Goal: Task Accomplishment & Management: Manage account settings

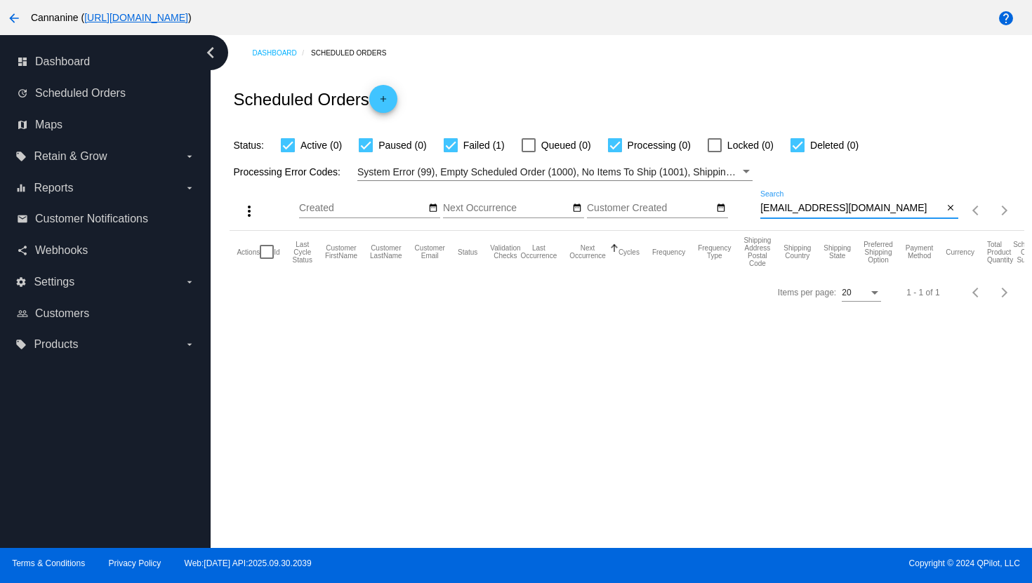
click at [821, 209] on input "[EMAIL_ADDRESS][DOMAIN_NAME]" at bounding box center [851, 208] width 183 height 11
paste input "debchase4"
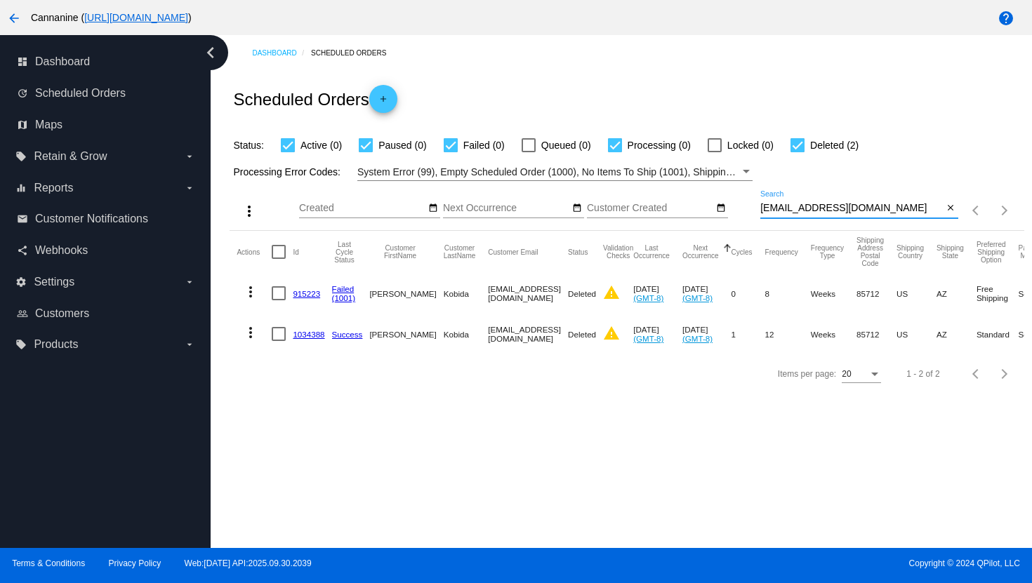
type input "debchase47@gmail.com"
click at [253, 338] on mat-icon "more_vert" at bounding box center [250, 332] width 17 height 17
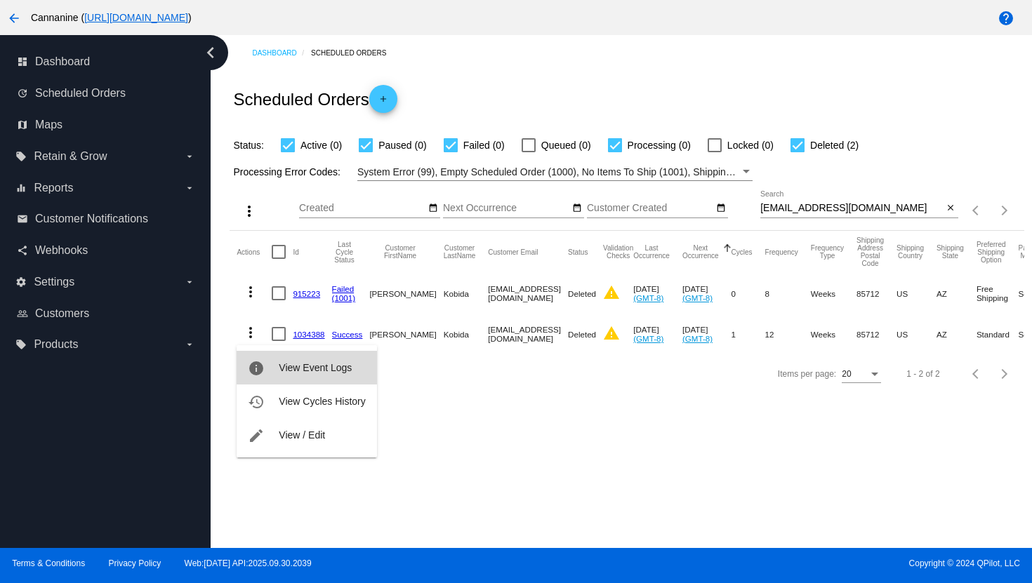
click at [278, 373] on button "info View Event Logs" at bounding box center [306, 368] width 140 height 34
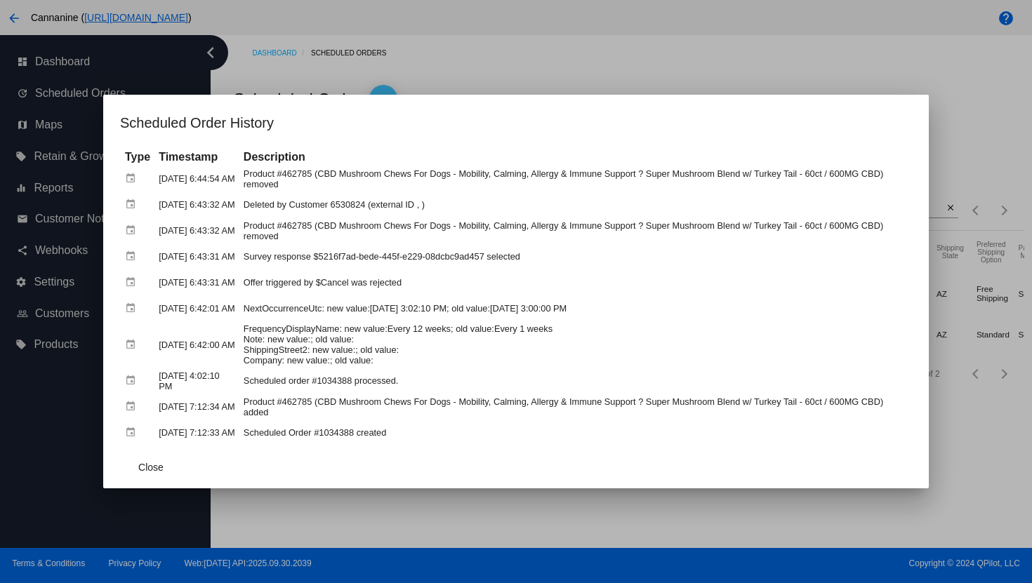
click at [459, 74] on div at bounding box center [516, 291] width 1032 height 583
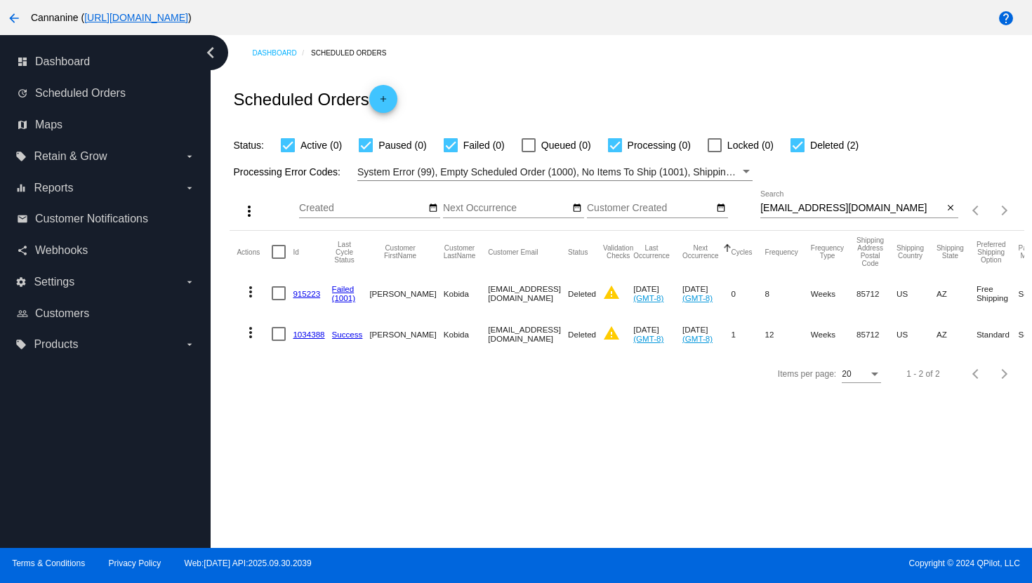
click at [14, 18] on mat-icon "arrow_back" at bounding box center [14, 18] width 17 height 17
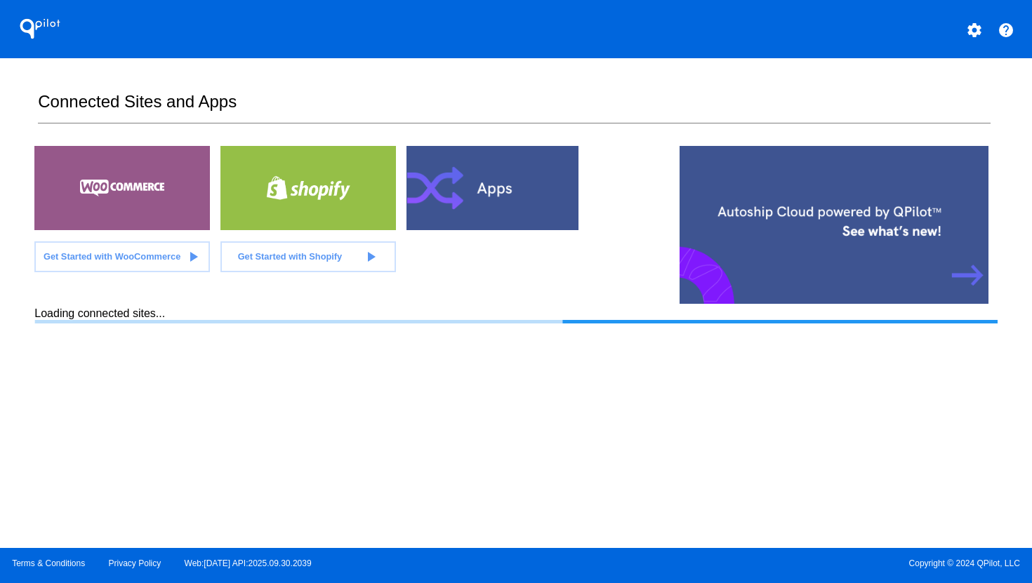
click at [973, 29] on mat-icon "settings" at bounding box center [974, 30] width 17 height 17
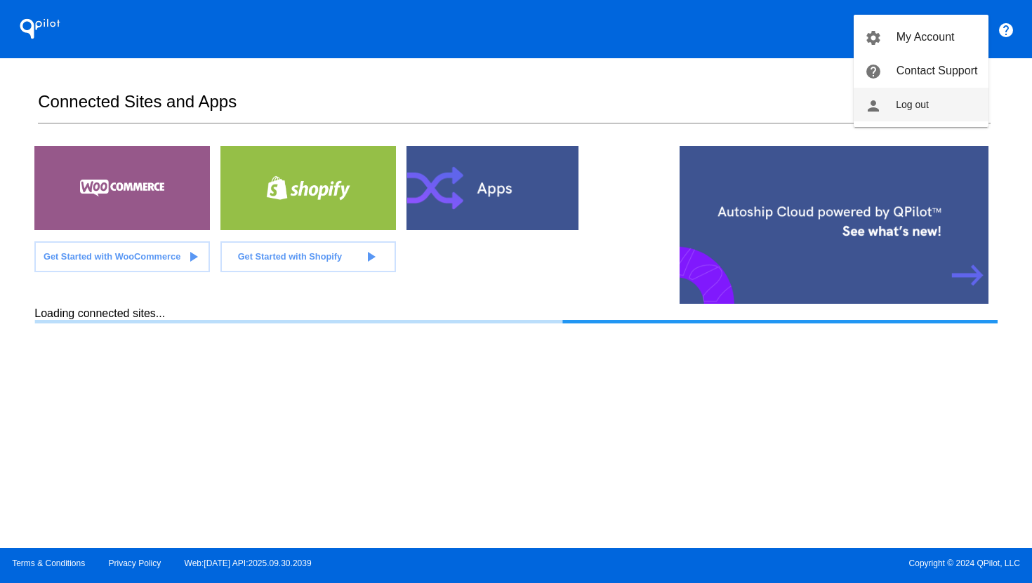
click at [928, 94] on button "person Log out" at bounding box center [920, 105] width 135 height 34
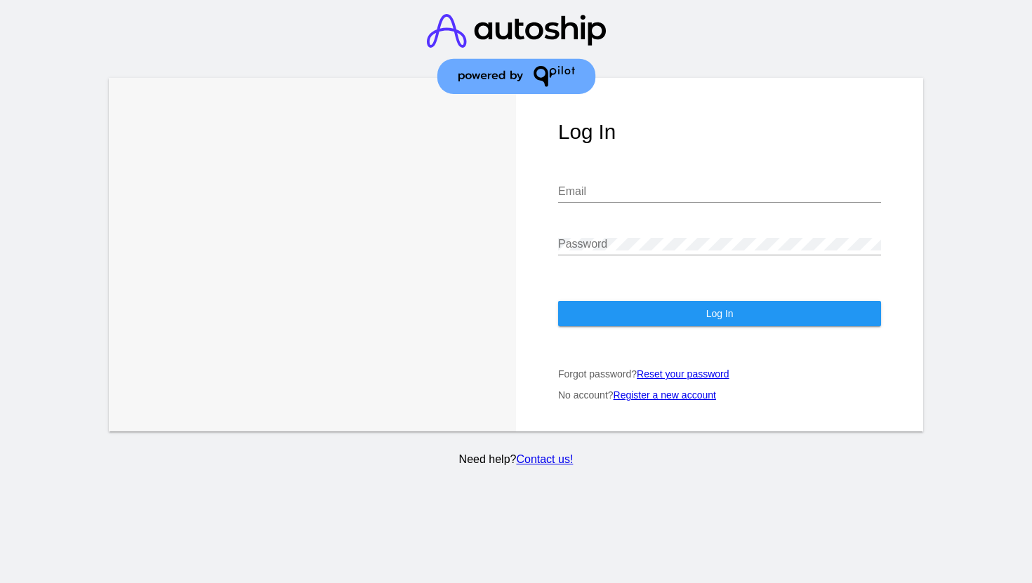
click at [636, 185] on input "Email" at bounding box center [719, 191] width 323 height 13
type input "[EMAIL_ADDRESS][DOMAIN_NAME]"
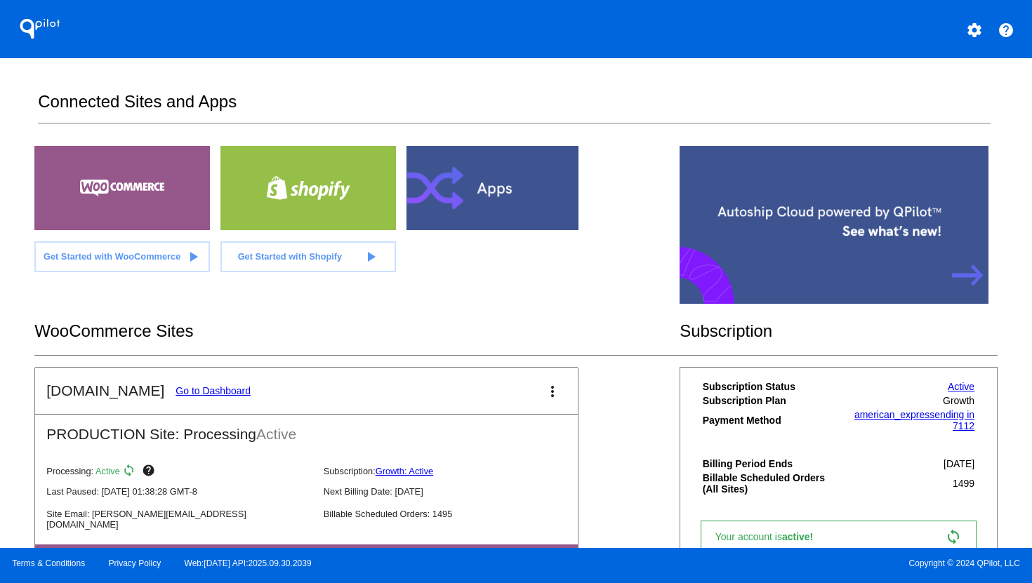
click at [185, 387] on link "Go to Dashboard" at bounding box center [212, 390] width 75 height 11
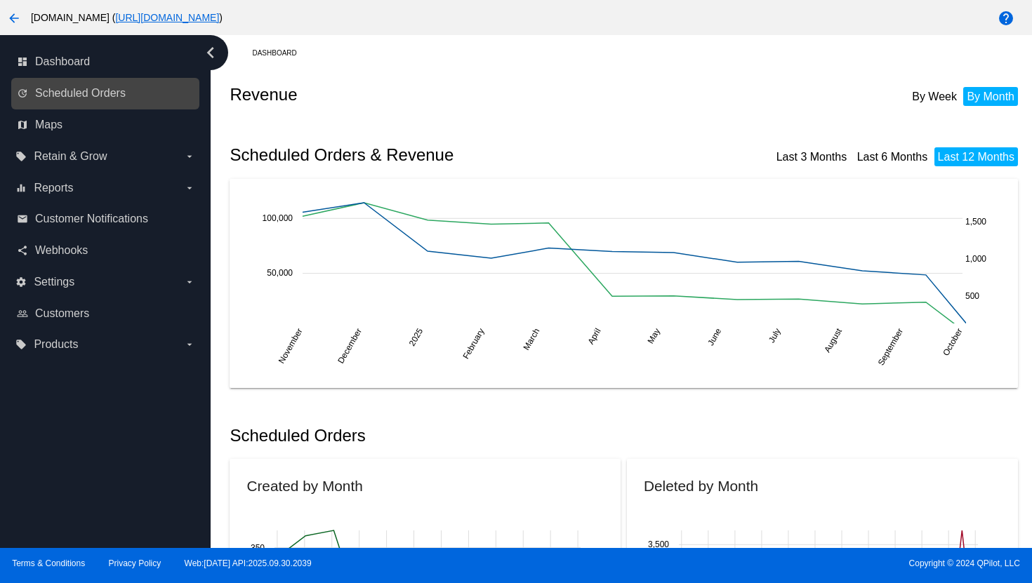
click at [105, 100] on link "update Scheduled Orders" at bounding box center [106, 93] width 178 height 22
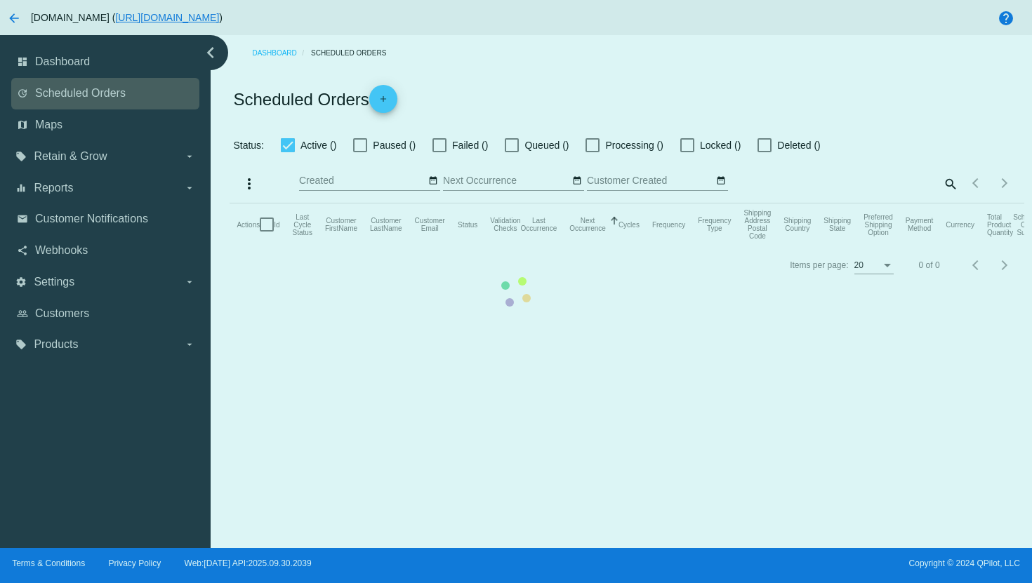
checkbox input "true"
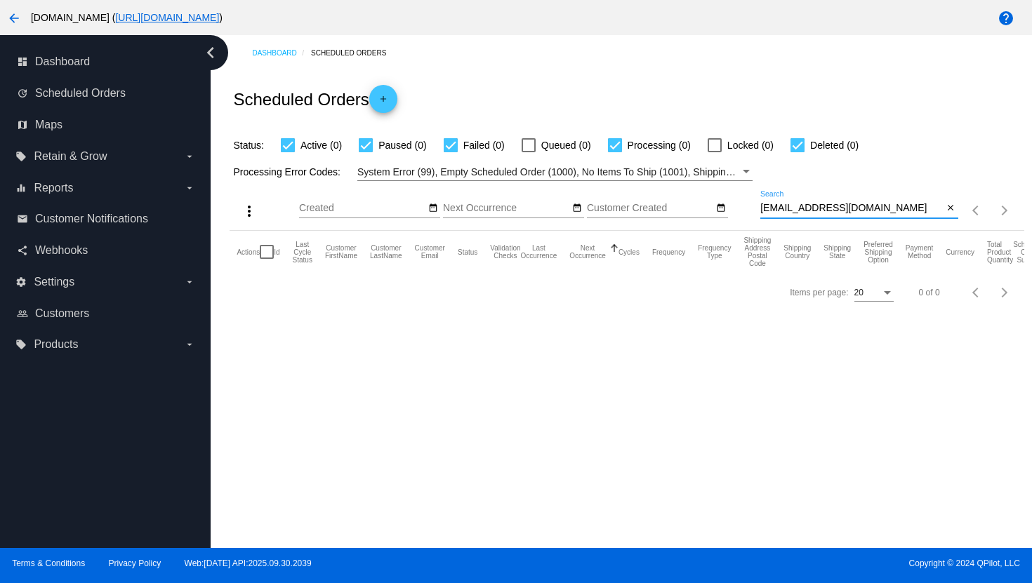
click at [813, 208] on input "debchase47@gmail.com" at bounding box center [851, 208] width 183 height 11
paste input "[EMAIL_ADDRESS][DOMAIN_NAME]"
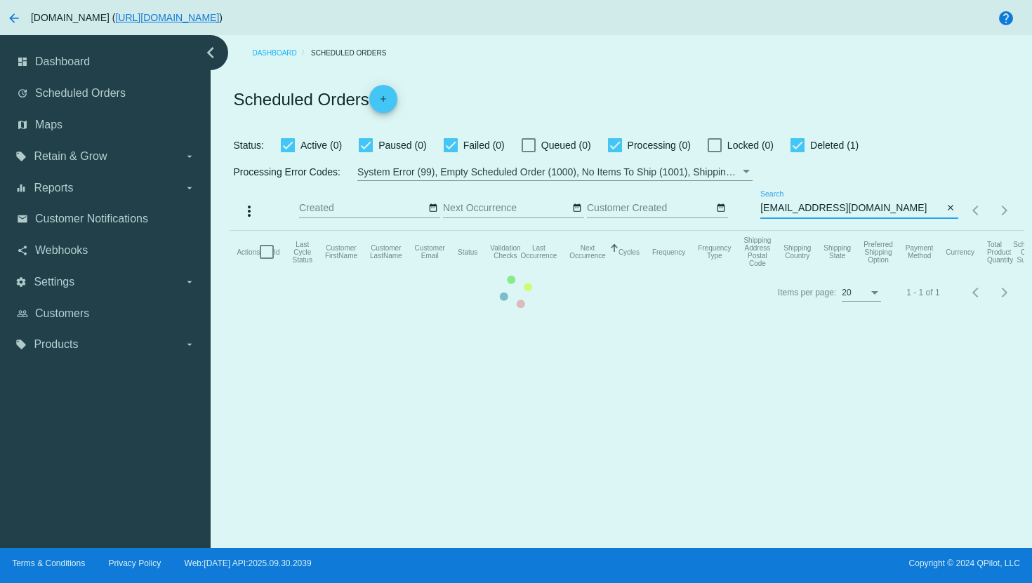
type input "[EMAIL_ADDRESS][DOMAIN_NAME]"
click at [822, 231] on mat-table "Actions Id Last Cycle Status Customer FirstName Customer LastName Customer Emai…" at bounding box center [626, 252] width 794 height 42
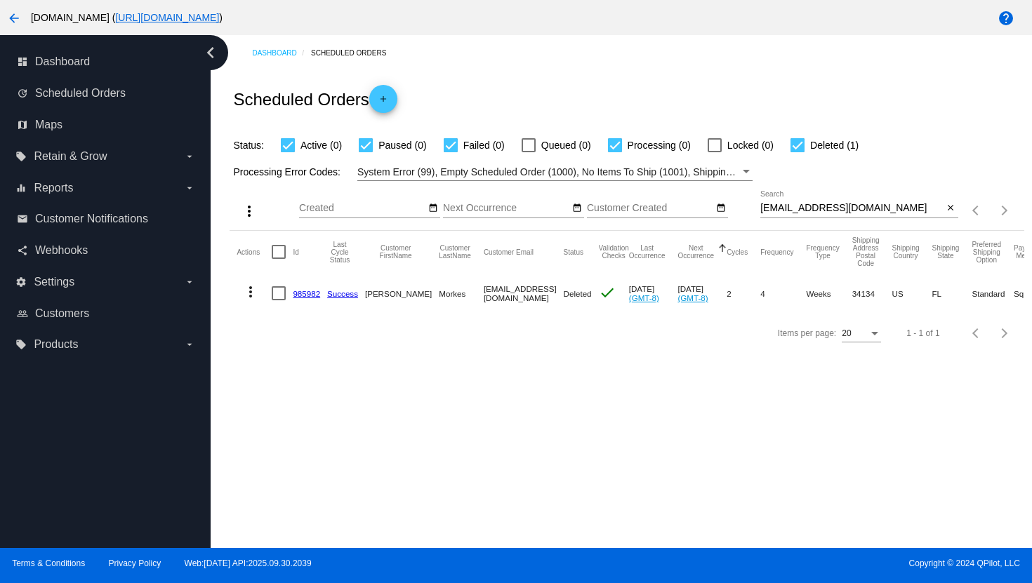
click at [822, 226] on div "joeysunshine@comcast.net Search close" at bounding box center [859, 211] width 198 height 40
click at [253, 295] on mat-icon "more_vert" at bounding box center [250, 291] width 17 height 17
click at [264, 323] on mat-icon "info" at bounding box center [256, 327] width 17 height 17
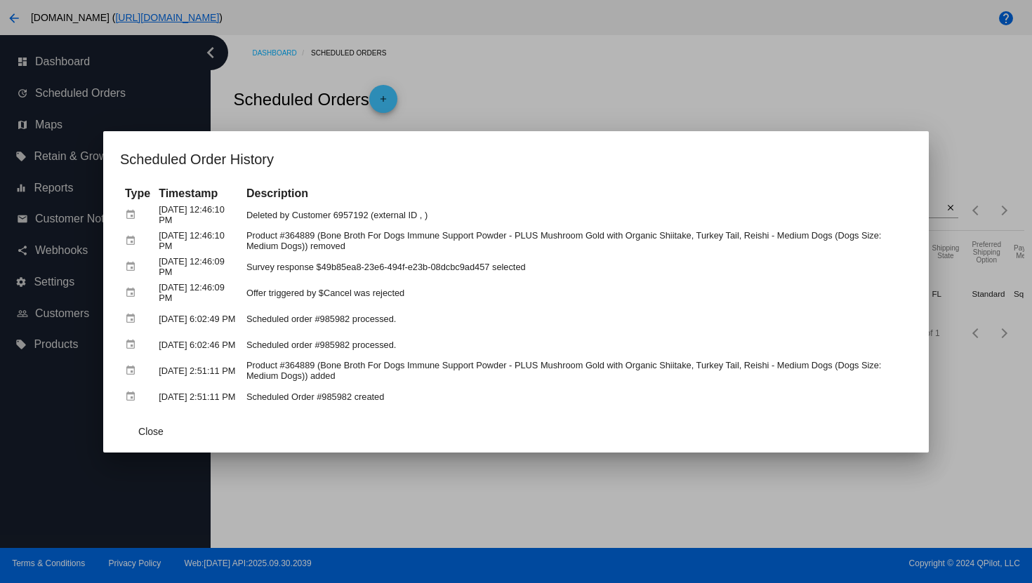
click at [614, 95] on div at bounding box center [516, 291] width 1032 height 583
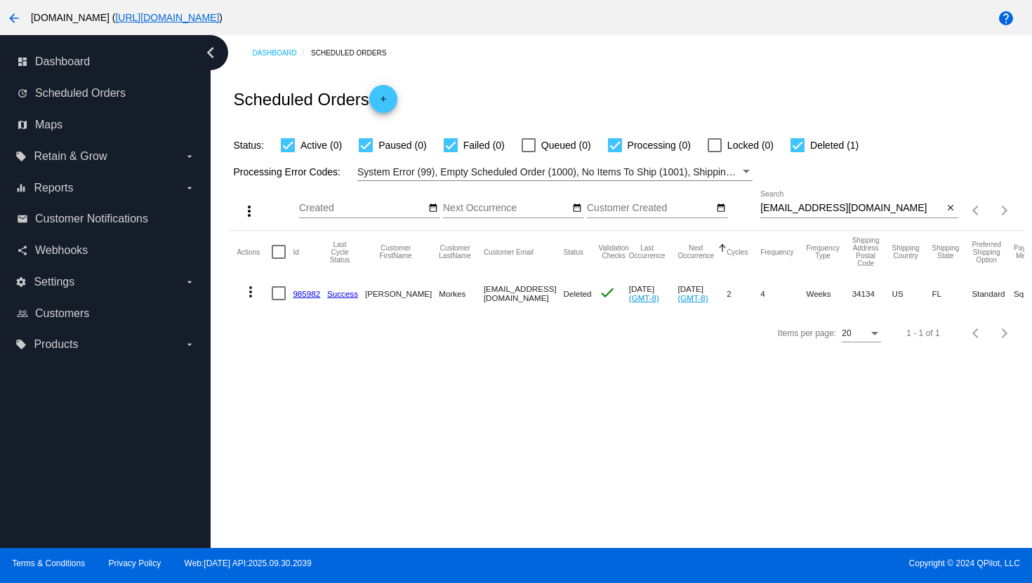
click at [12, 20] on mat-icon "arrow_back" at bounding box center [14, 18] width 17 height 17
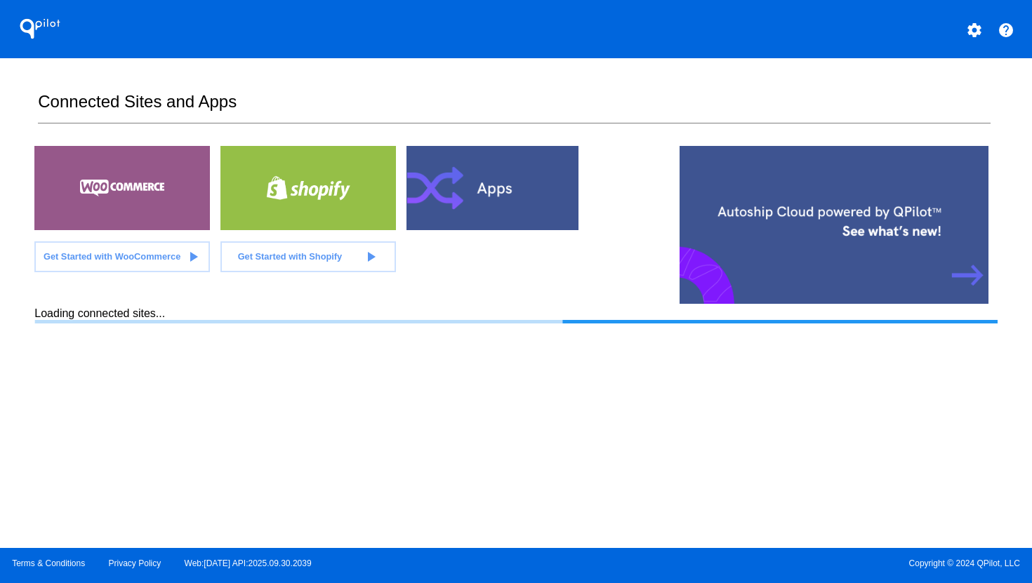
click at [973, 32] on mat-icon "settings" at bounding box center [974, 30] width 17 height 17
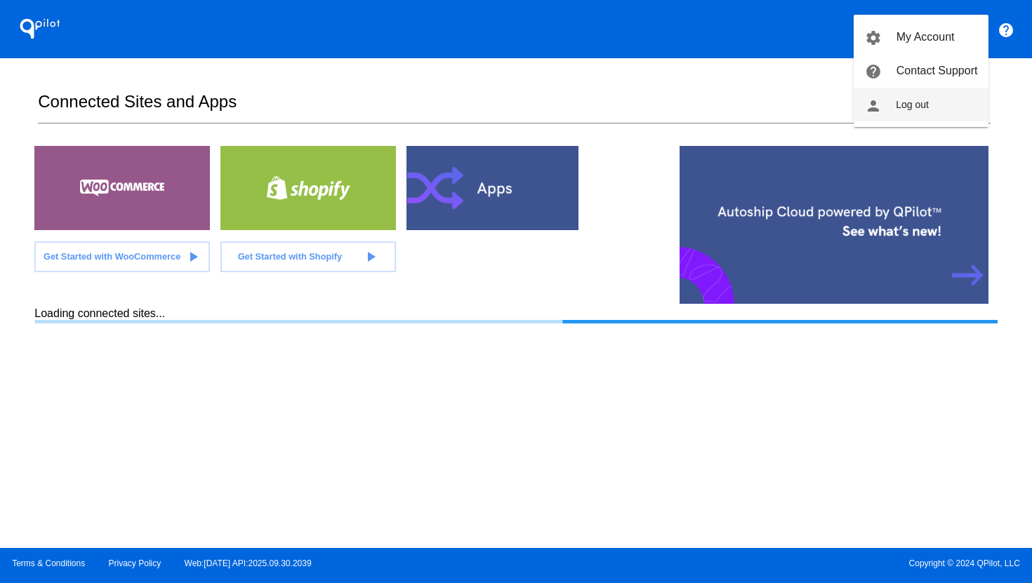
click at [939, 99] on button "person Log out" at bounding box center [920, 105] width 135 height 34
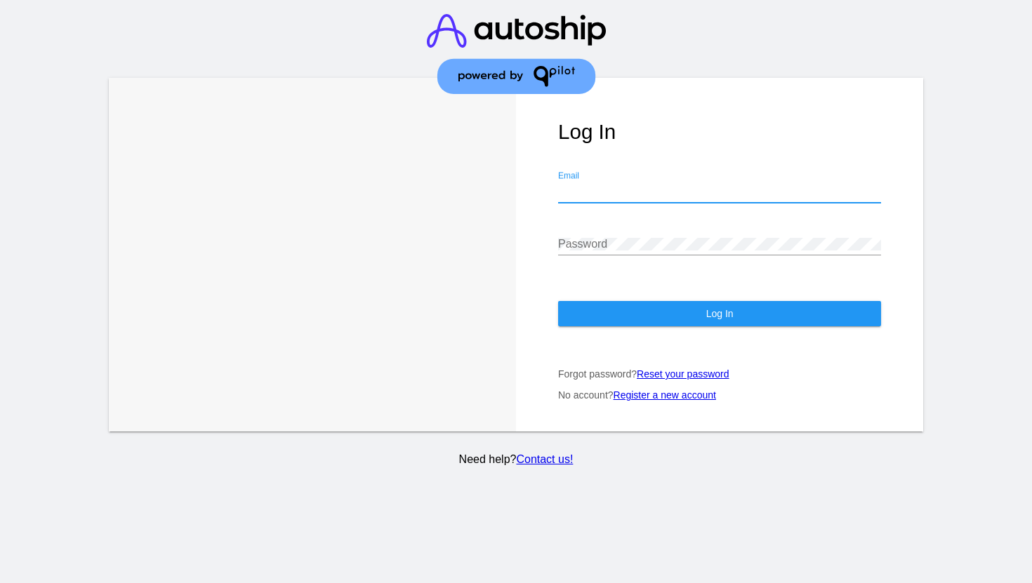
click at [642, 185] on input "Email" at bounding box center [719, 191] width 323 height 13
type input "ivan@cannanine.com"
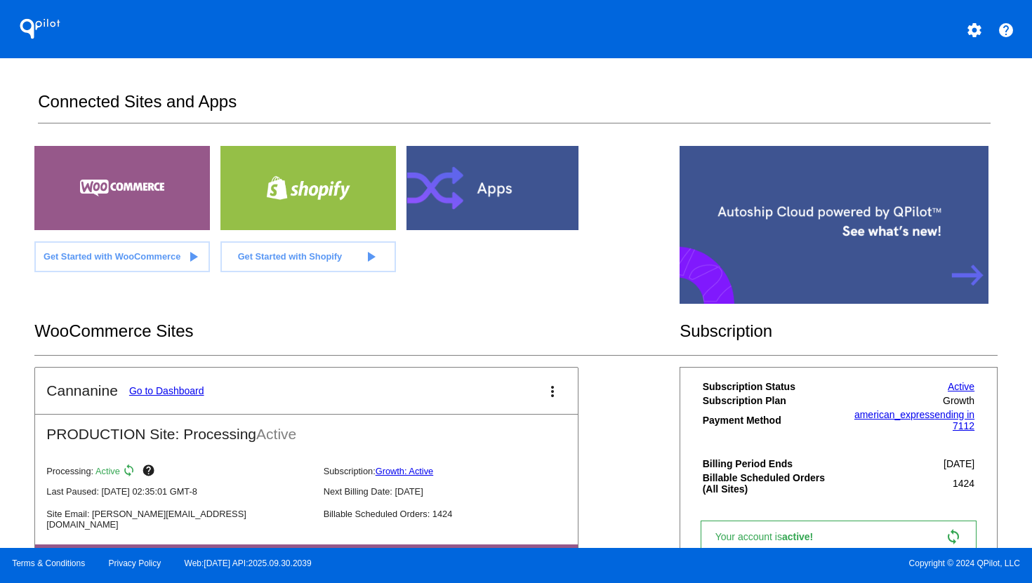
click at [191, 389] on link "Go to Dashboard" at bounding box center [166, 390] width 75 height 11
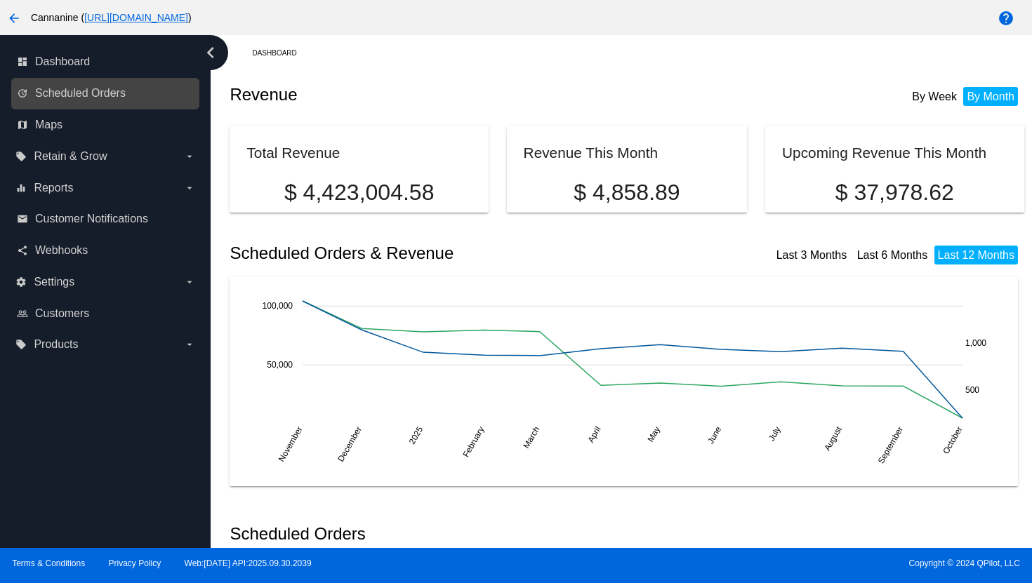
click at [138, 101] on link "update Scheduled Orders" at bounding box center [106, 93] width 178 height 22
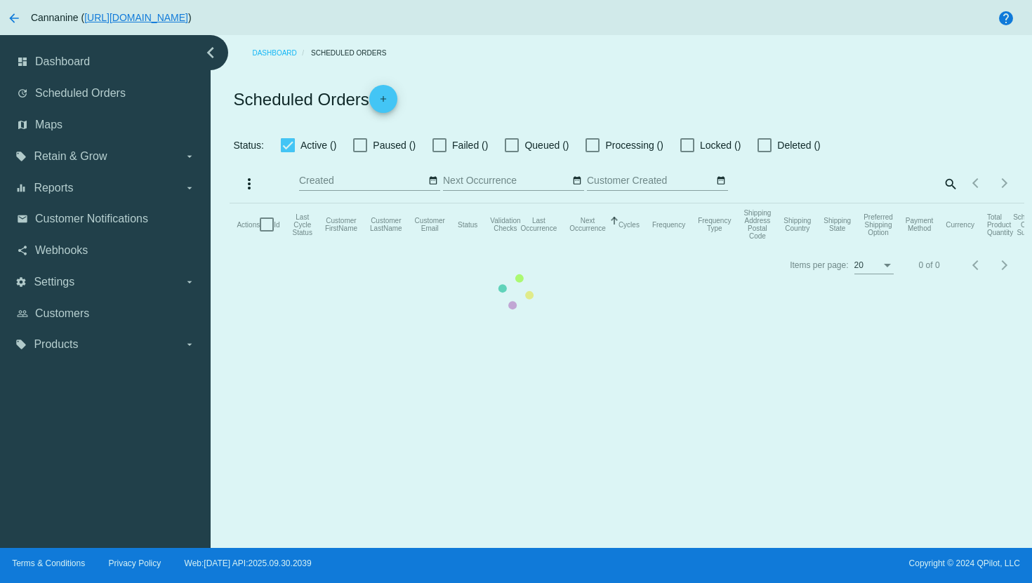
checkbox input "true"
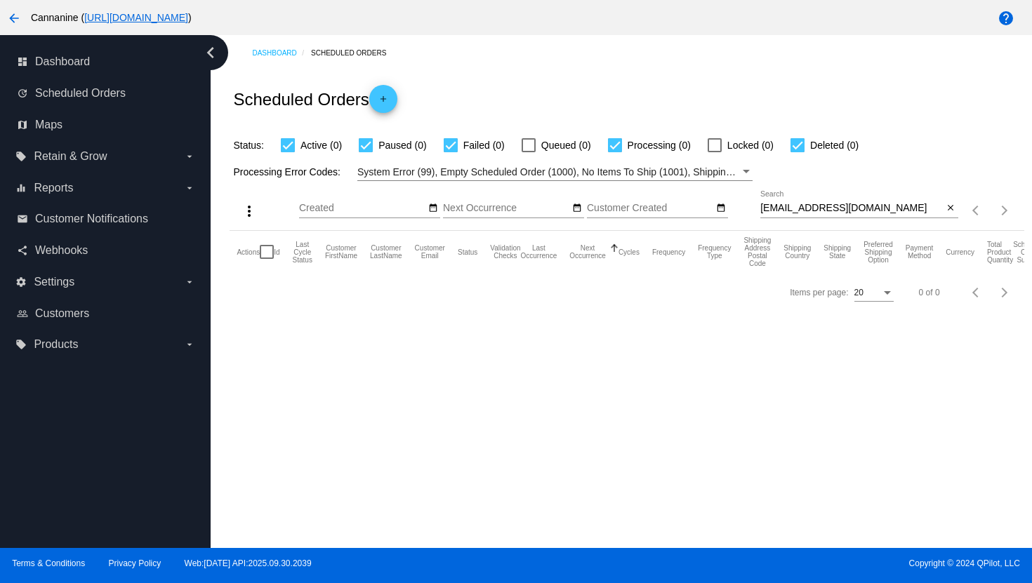
click at [818, 201] on div "[EMAIL_ADDRESS][DOMAIN_NAME] Search" at bounding box center [851, 204] width 183 height 27
click at [815, 215] on div "[EMAIL_ADDRESS][DOMAIN_NAME] Search" at bounding box center [851, 204] width 183 height 27
click at [821, 208] on input "[EMAIL_ADDRESS][DOMAIN_NAME]" at bounding box center [851, 208] width 183 height 11
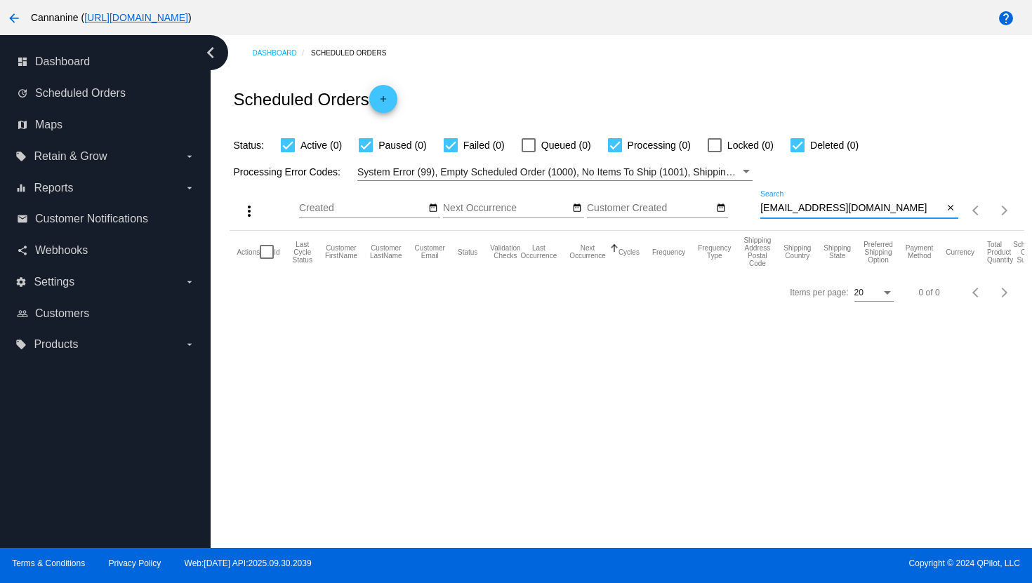
click at [821, 208] on input "[EMAIL_ADDRESS][DOMAIN_NAME]" at bounding box center [851, 208] width 183 height 11
paste input "[EMAIL_ADDRESS][DOMAIN_NAME]"
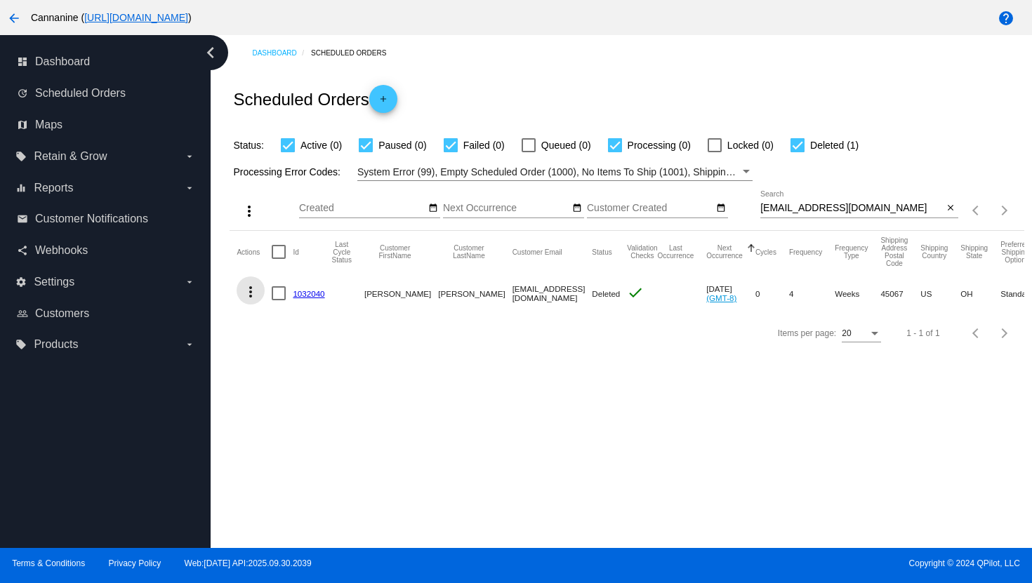
click at [251, 296] on mat-icon "more_vert" at bounding box center [250, 291] width 17 height 17
click at [265, 327] on mat-icon "info" at bounding box center [256, 327] width 17 height 17
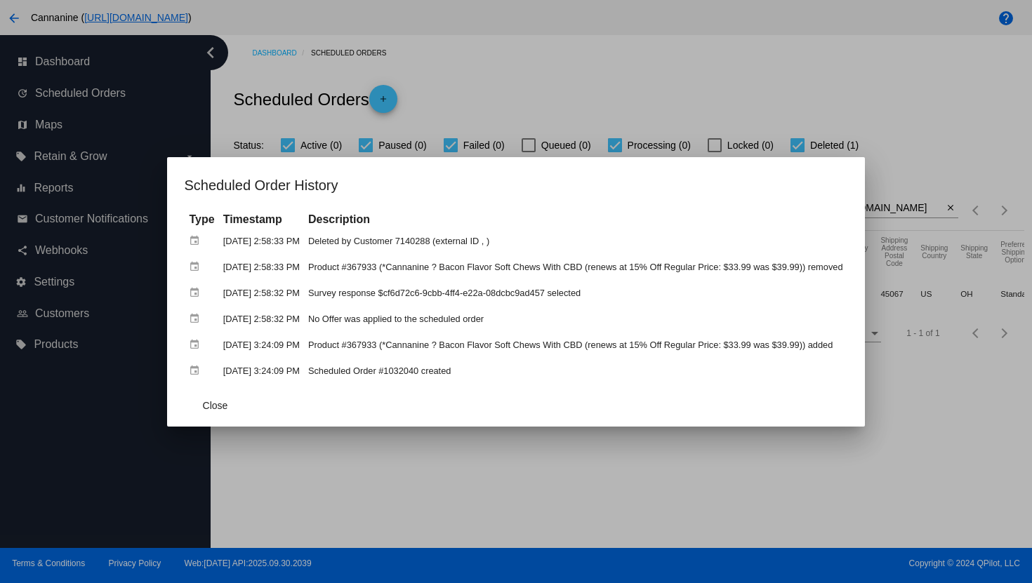
click at [565, 83] on div at bounding box center [516, 291] width 1032 height 583
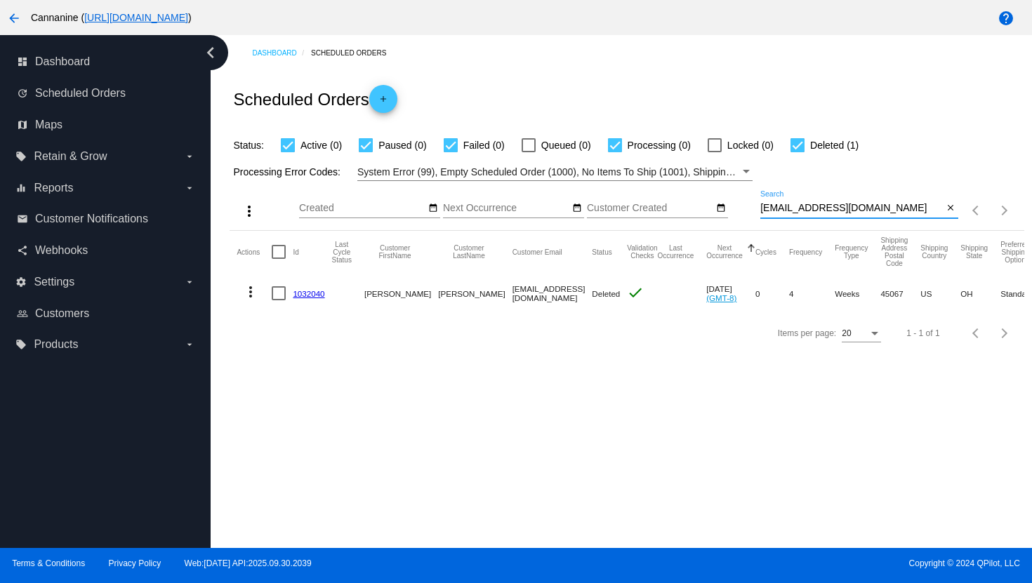
click at [770, 209] on input "[EMAIL_ADDRESS][DOMAIN_NAME]" at bounding box center [851, 208] width 183 height 11
paste input "dollyjennings29@gmai"
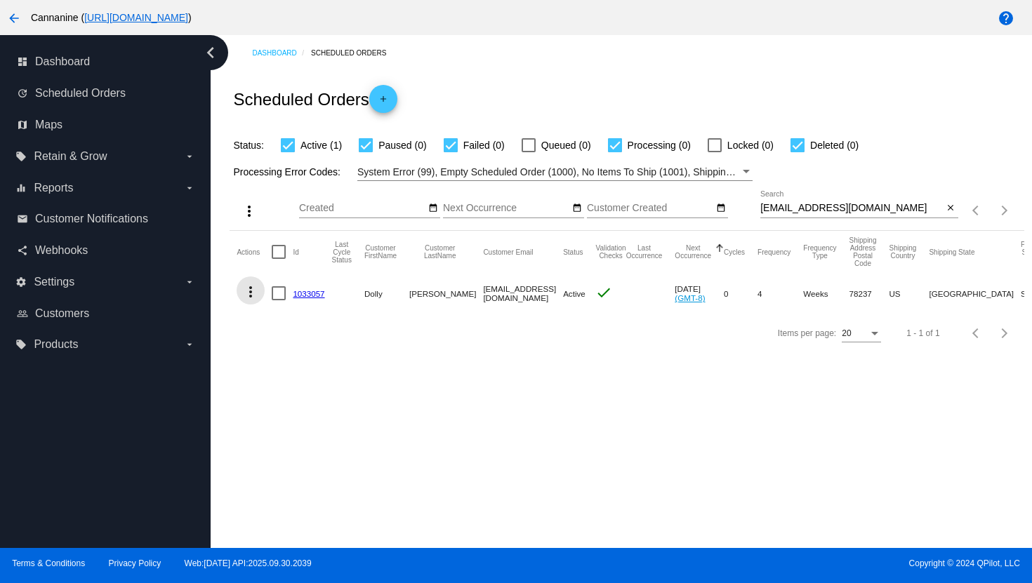
click at [252, 294] on mat-icon "more_vert" at bounding box center [250, 291] width 17 height 17
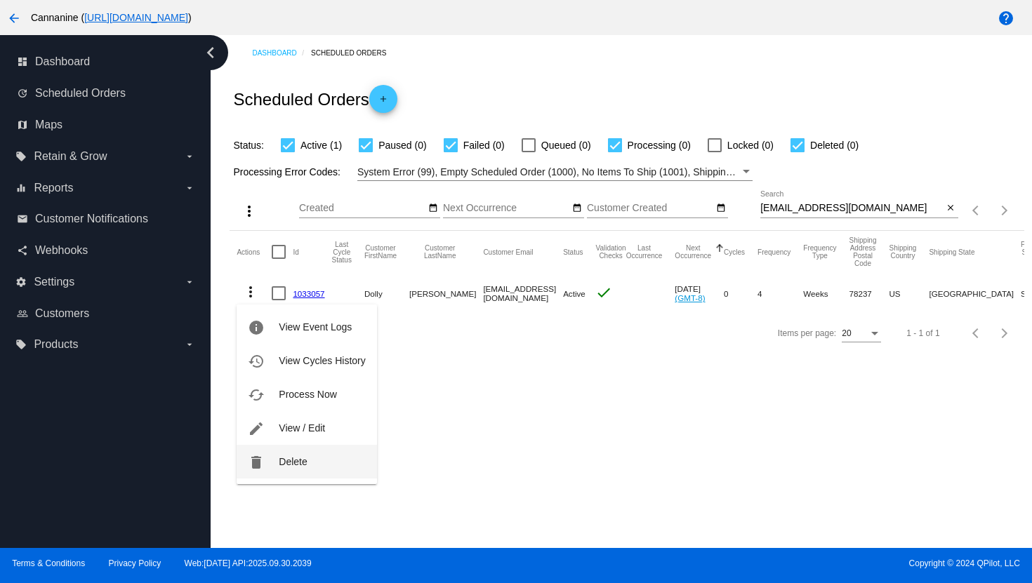
click at [284, 456] on span "Delete" at bounding box center [293, 461] width 28 height 11
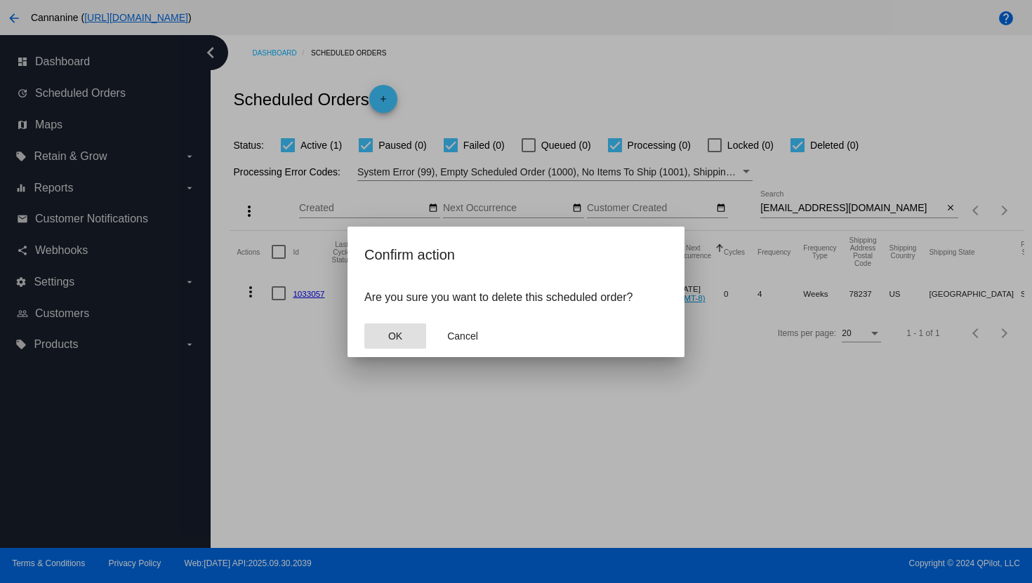
click at [387, 342] on button "OK" at bounding box center [395, 335] width 62 height 25
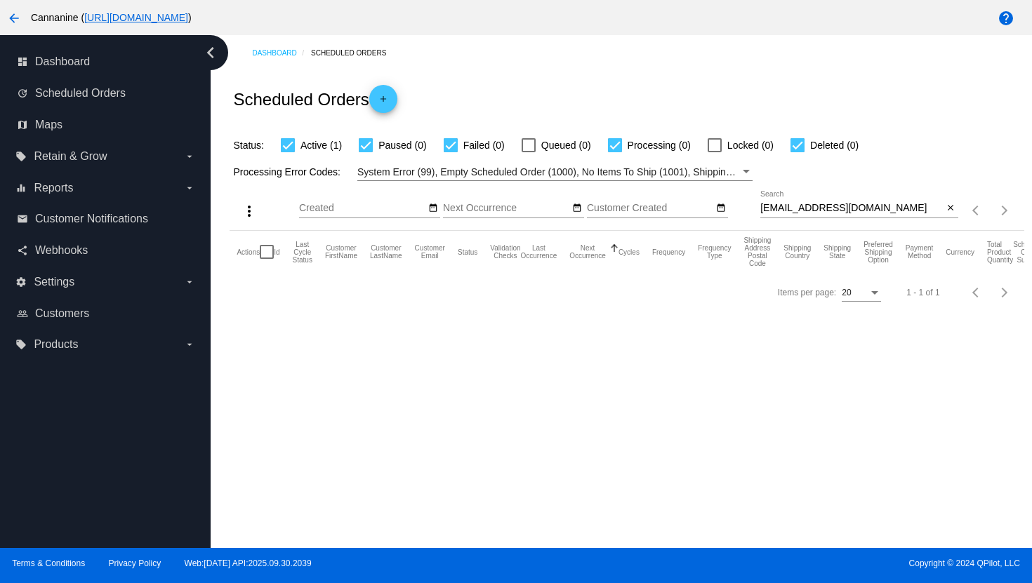
click at [797, 208] on input "[EMAIL_ADDRESS][DOMAIN_NAME]" at bounding box center [851, 208] width 183 height 11
paste input "pamelaredrose1954"
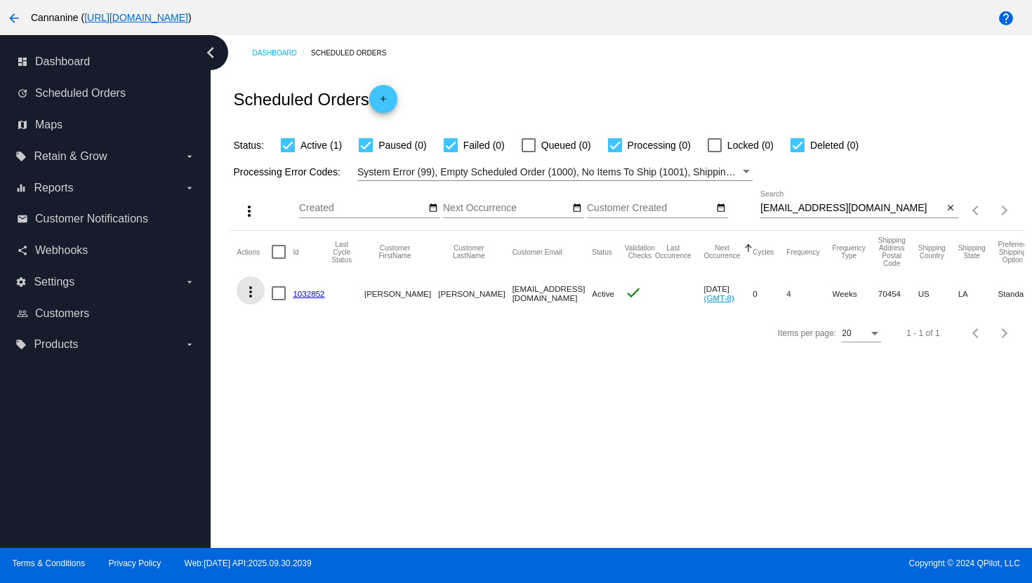
click at [246, 286] on mat-icon "more_vert" at bounding box center [250, 291] width 17 height 17
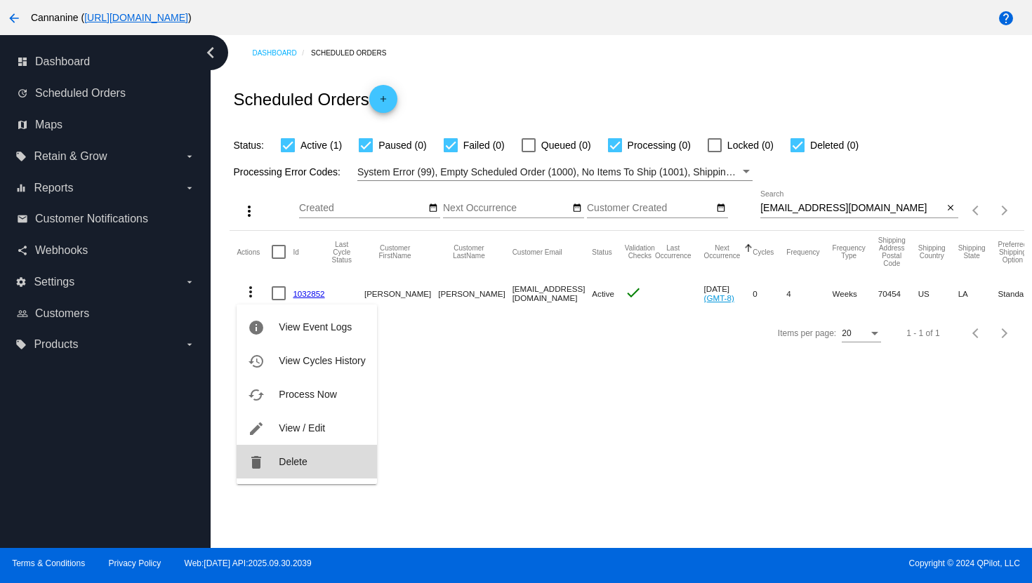
click at [298, 476] on button "delete Delete" at bounding box center [306, 462] width 140 height 34
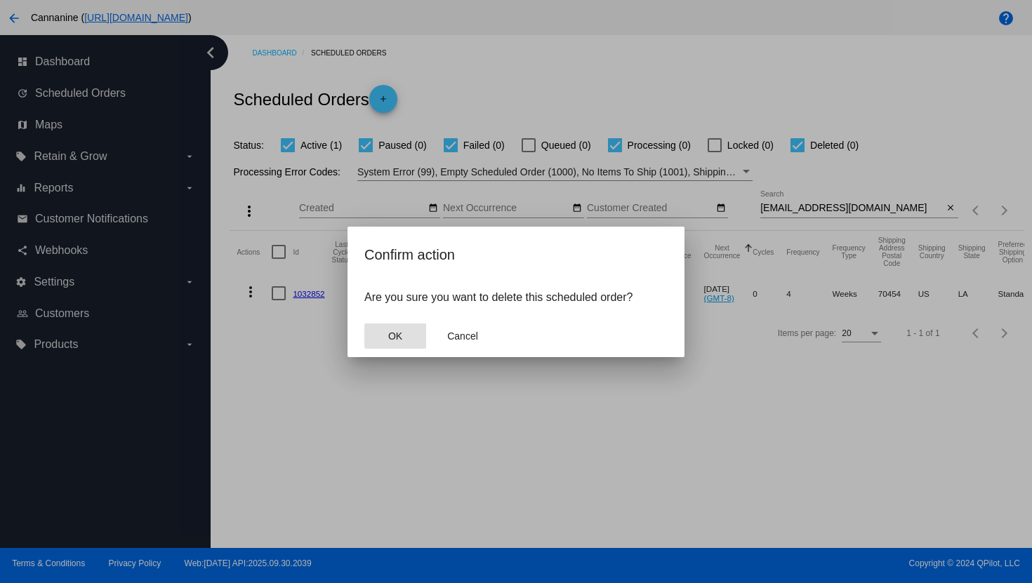
click at [401, 345] on button "OK" at bounding box center [395, 335] width 62 height 25
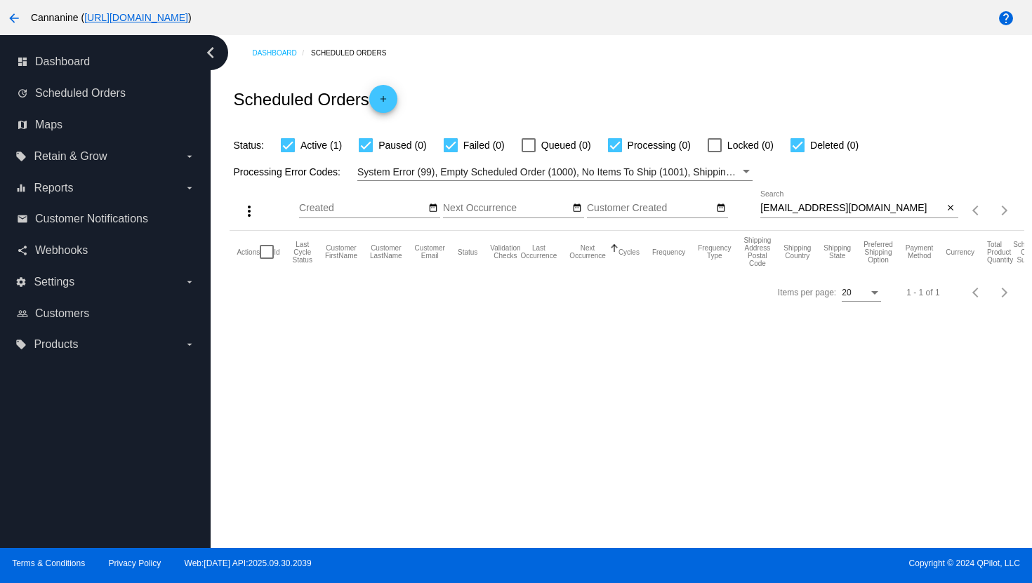
click at [829, 201] on div "[EMAIL_ADDRESS][DOMAIN_NAME] Search" at bounding box center [851, 204] width 183 height 27
click at [829, 203] on div "[EMAIL_ADDRESS][DOMAIN_NAME] Search" at bounding box center [851, 204] width 183 height 27
click at [829, 206] on input "[EMAIL_ADDRESS][DOMAIN_NAME]" at bounding box center [851, 208] width 183 height 11
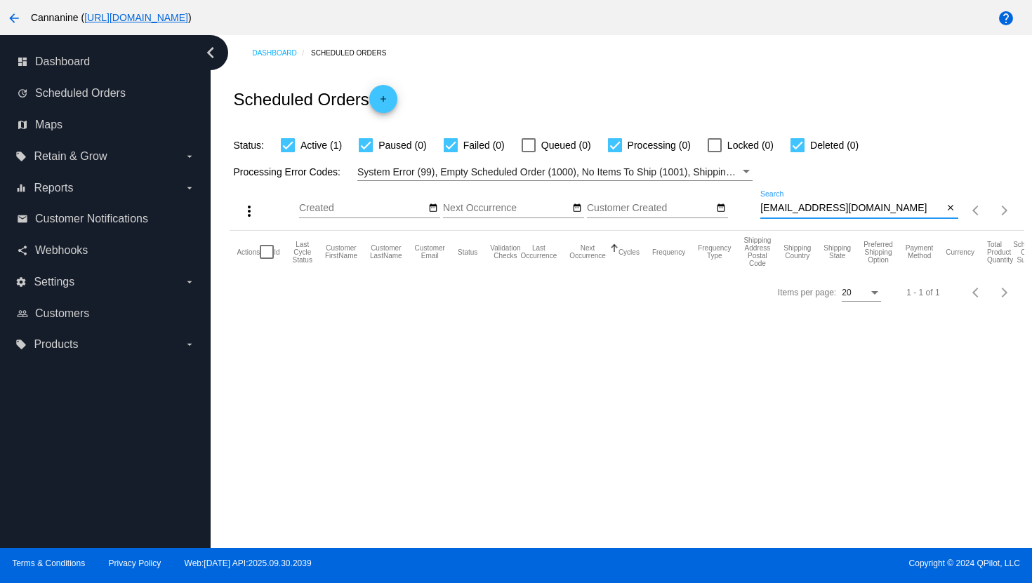
paste input "[EMAIL_ADDRESS]"
type input "[EMAIL_ADDRESS][DOMAIN_NAME]"
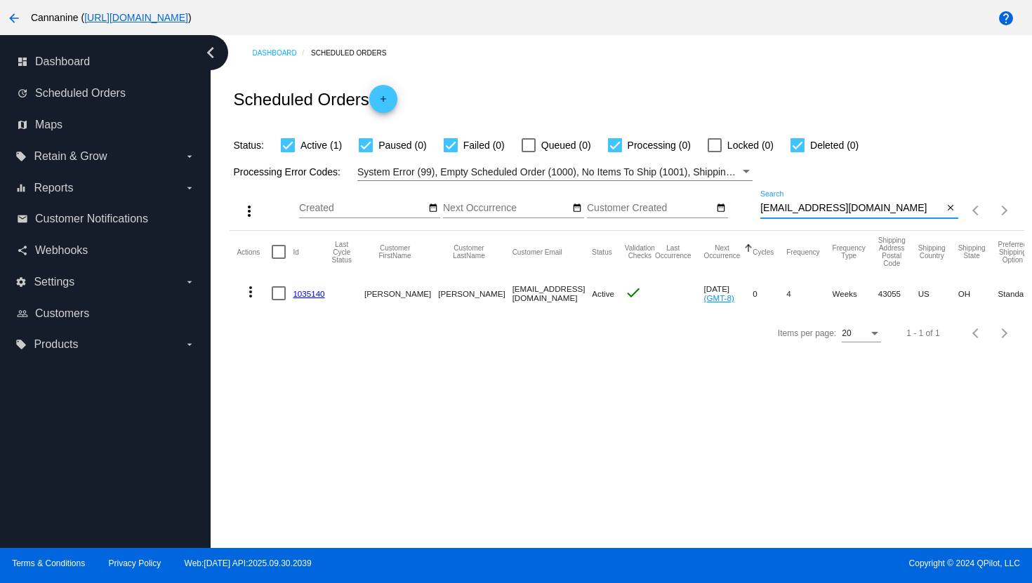
click at [252, 295] on mat-icon "more_vert" at bounding box center [250, 291] width 17 height 17
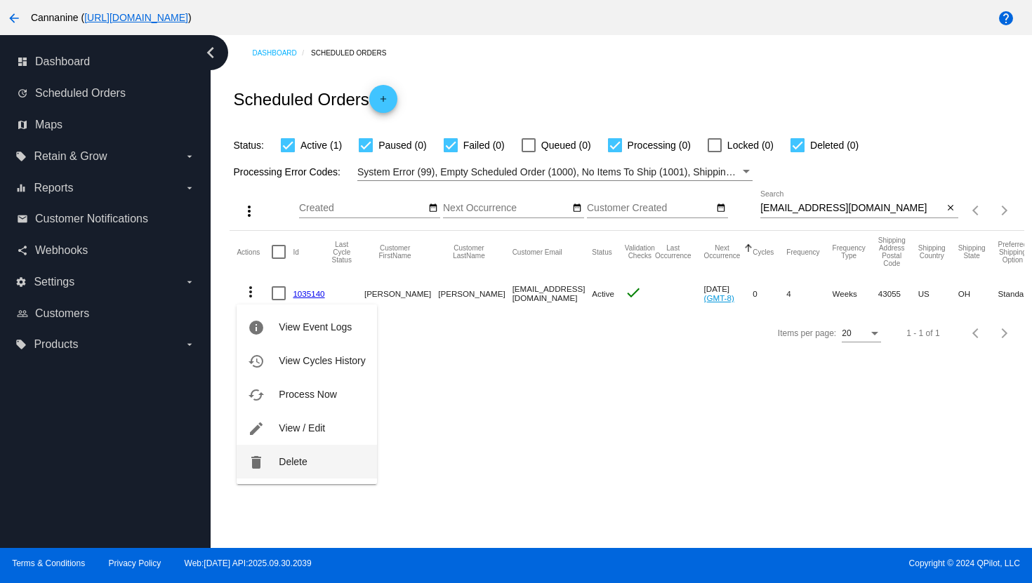
click at [272, 456] on button "delete Delete" at bounding box center [306, 462] width 140 height 34
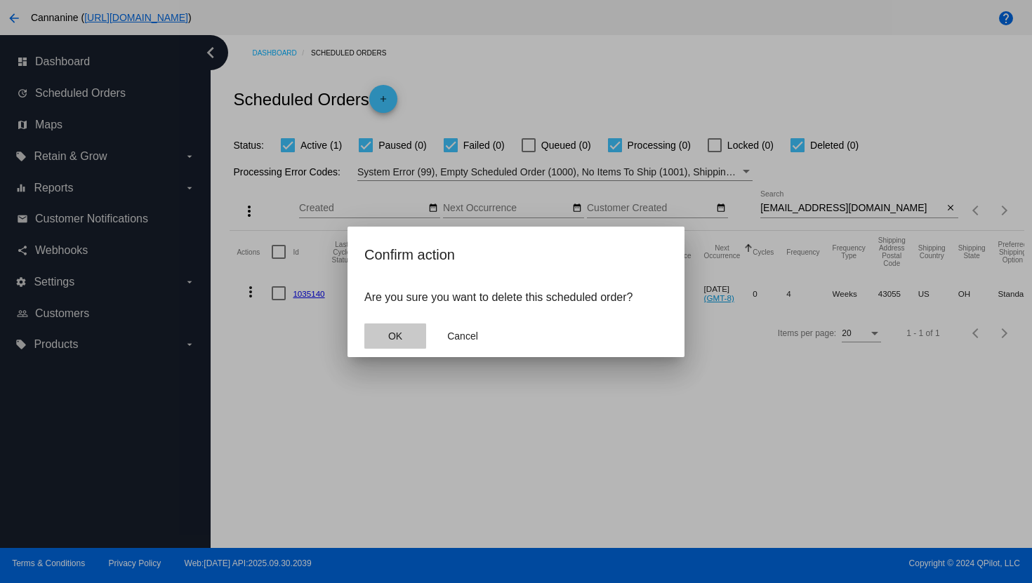
click at [374, 338] on button "OK" at bounding box center [395, 335] width 62 height 25
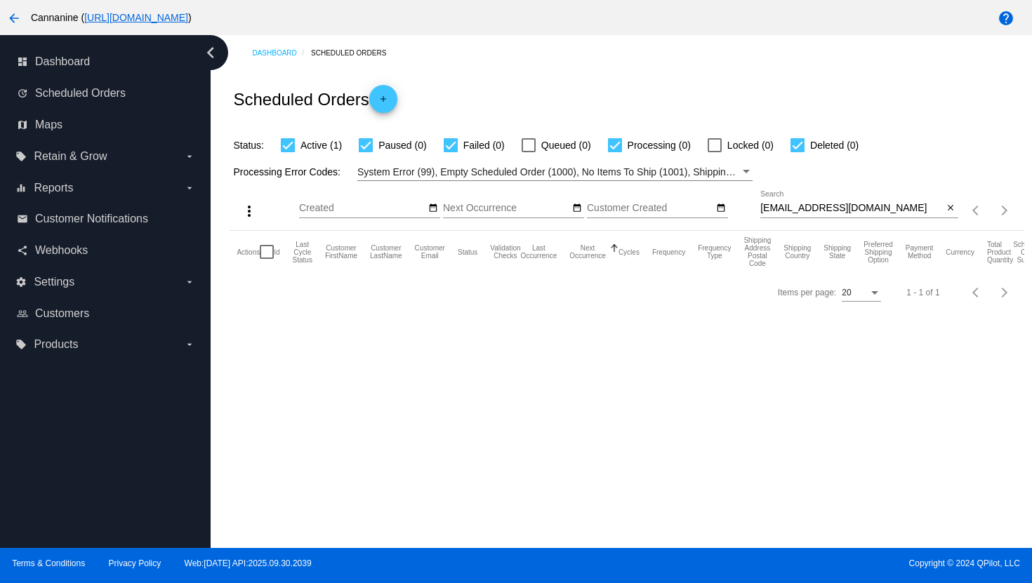
click at [13, 18] on mat-icon "arrow_back" at bounding box center [14, 18] width 17 height 17
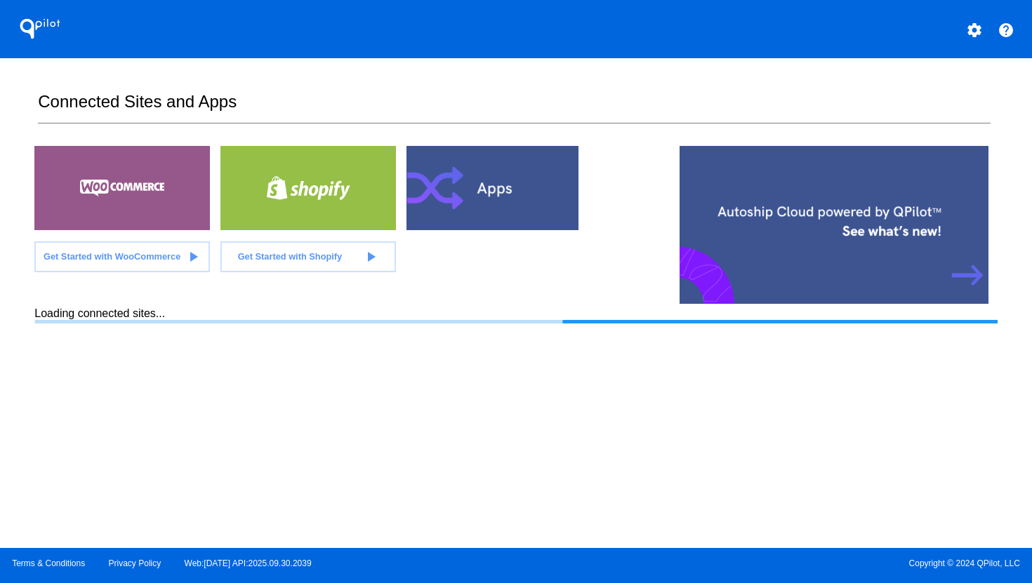
click at [984, 27] on button "settings" at bounding box center [974, 29] width 28 height 28
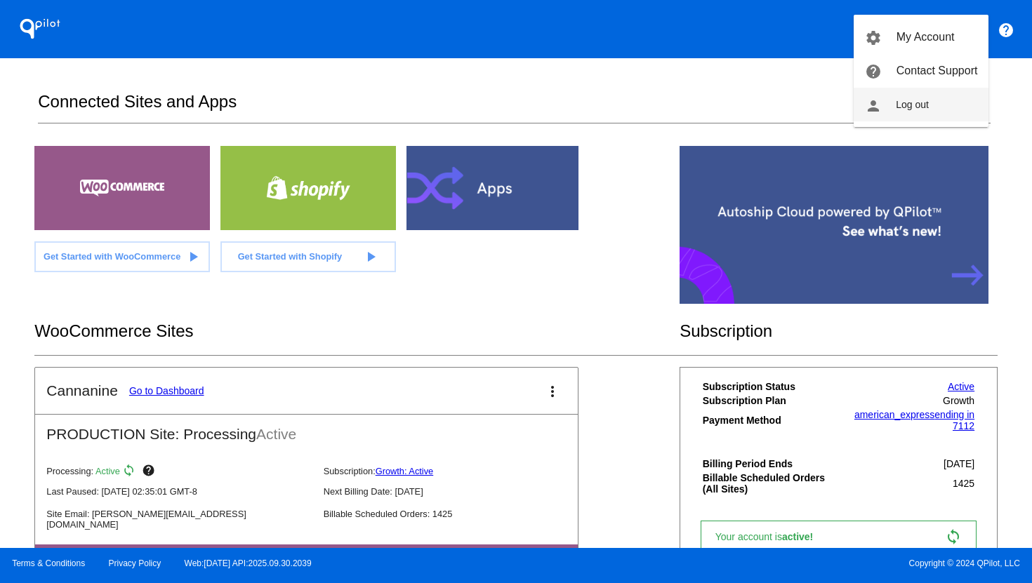
click at [917, 103] on span "Log out" at bounding box center [911, 104] width 33 height 11
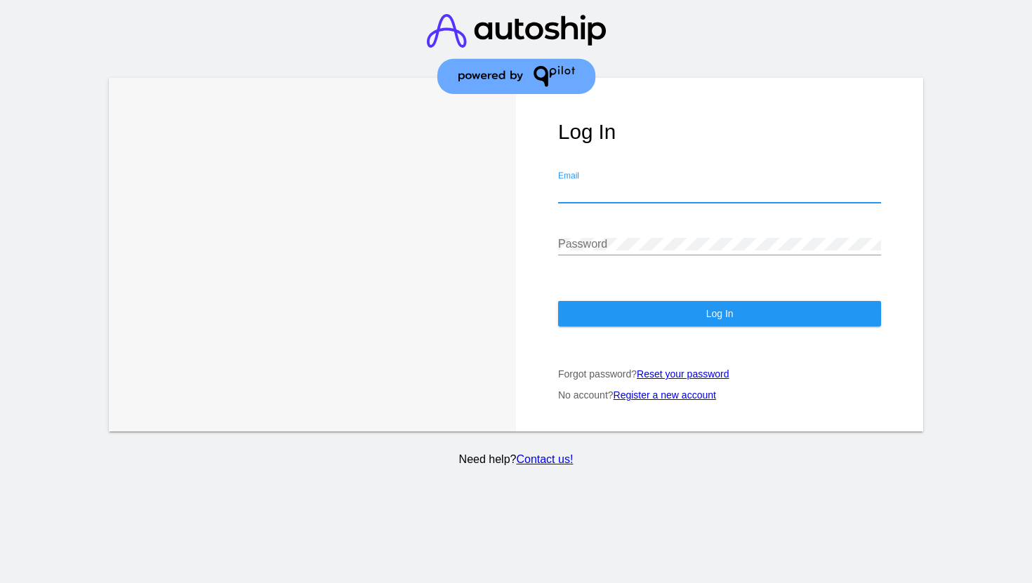
click at [639, 185] on input "Email" at bounding box center [719, 191] width 323 height 13
type input "[EMAIL_ADDRESS][DOMAIN_NAME]"
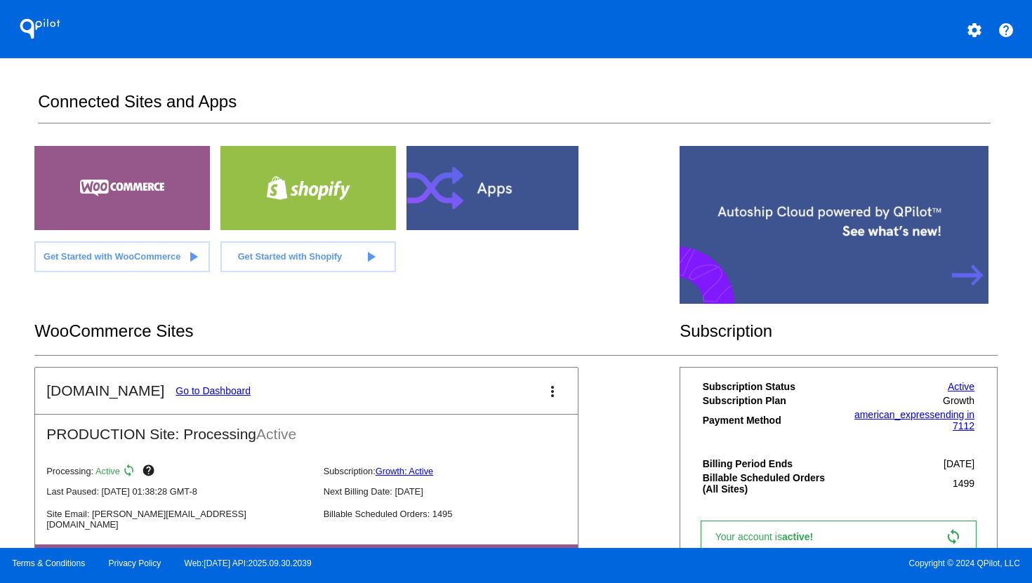
click at [222, 387] on link "Go to Dashboard" at bounding box center [212, 390] width 75 height 11
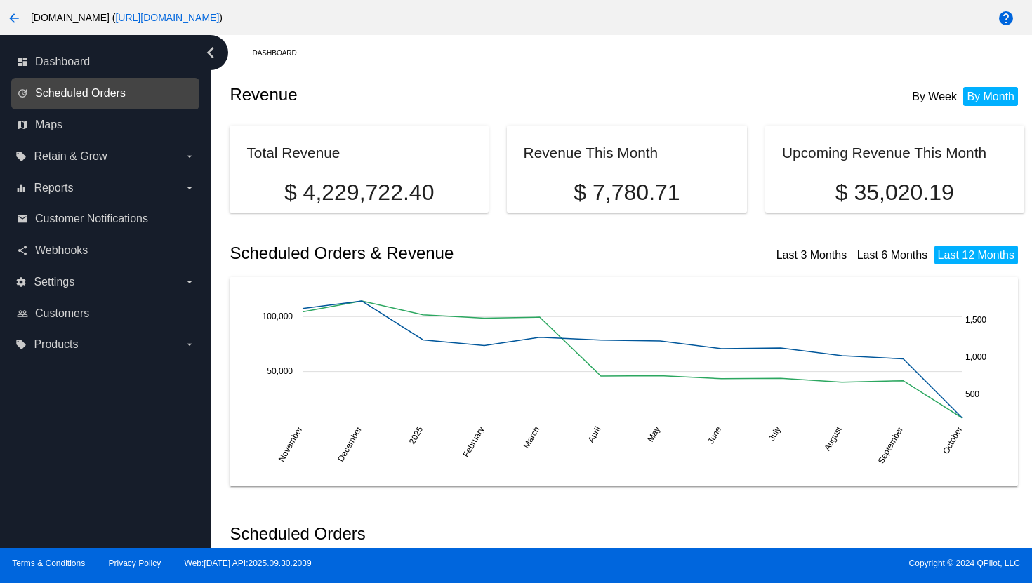
click at [100, 98] on span "Scheduled Orders" at bounding box center [80, 93] width 91 height 13
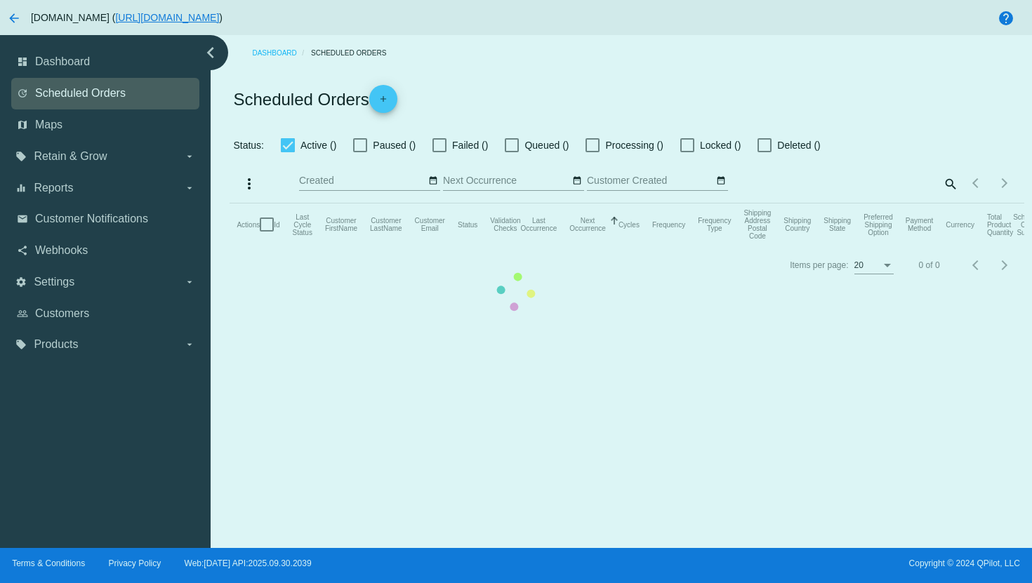
checkbox input "true"
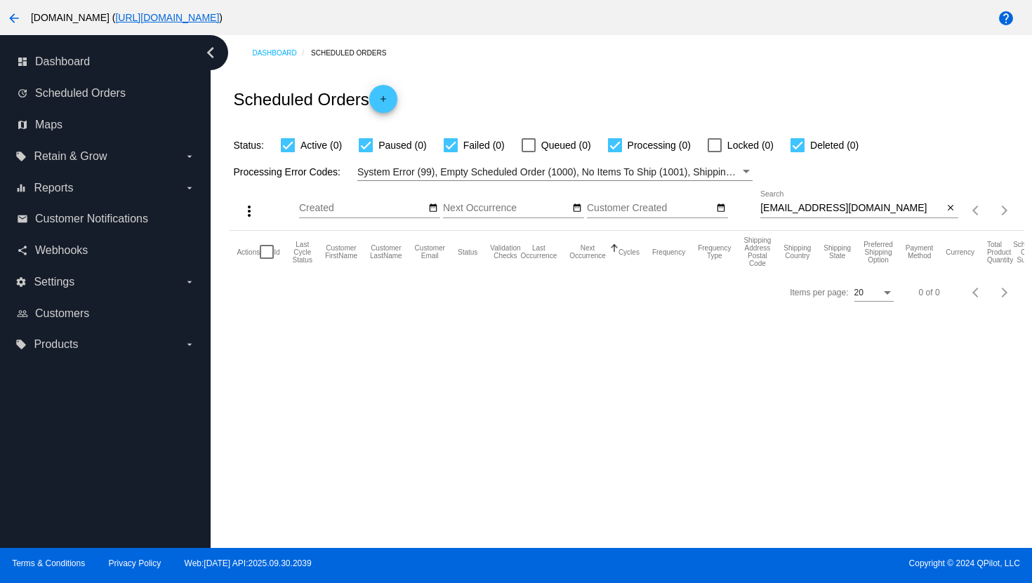
click at [792, 209] on input "[EMAIL_ADDRESS][DOMAIN_NAME]" at bounding box center [851, 208] width 183 height 11
paste input "[DOMAIN_NAME][EMAIL_ADDRESS]"
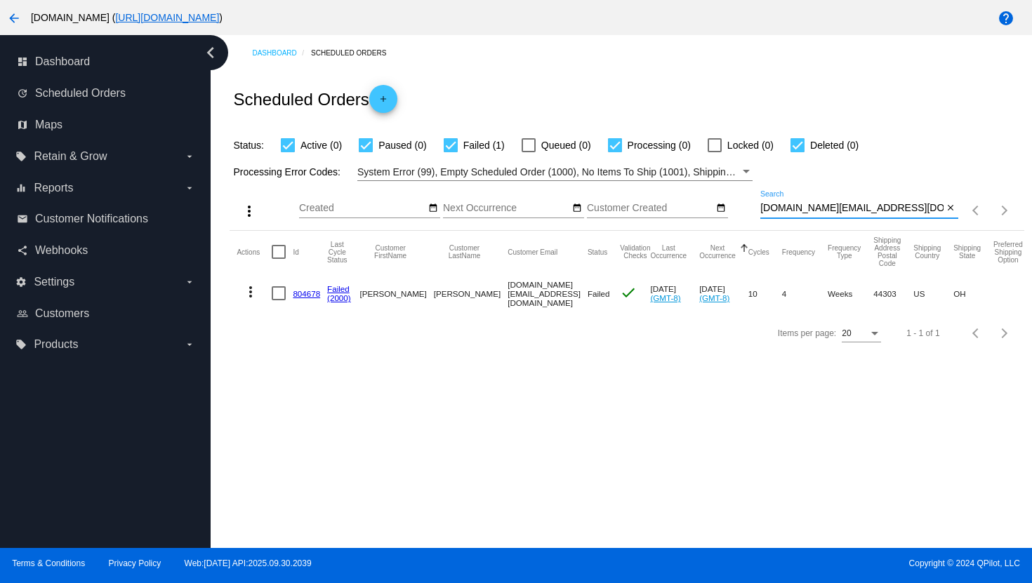
type input "[DOMAIN_NAME][EMAIL_ADDRESS][DOMAIN_NAME]"
click at [250, 292] on mat-icon "more_vert" at bounding box center [250, 291] width 17 height 17
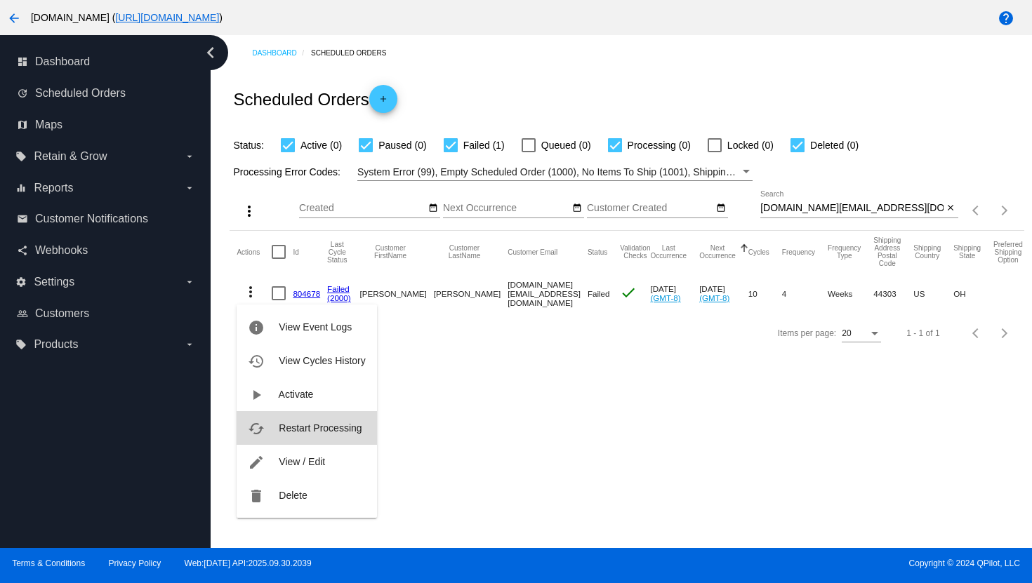
click at [291, 434] on button "cached Restart Processing" at bounding box center [306, 428] width 140 height 34
